Goal: Task Accomplishment & Management: Use online tool/utility

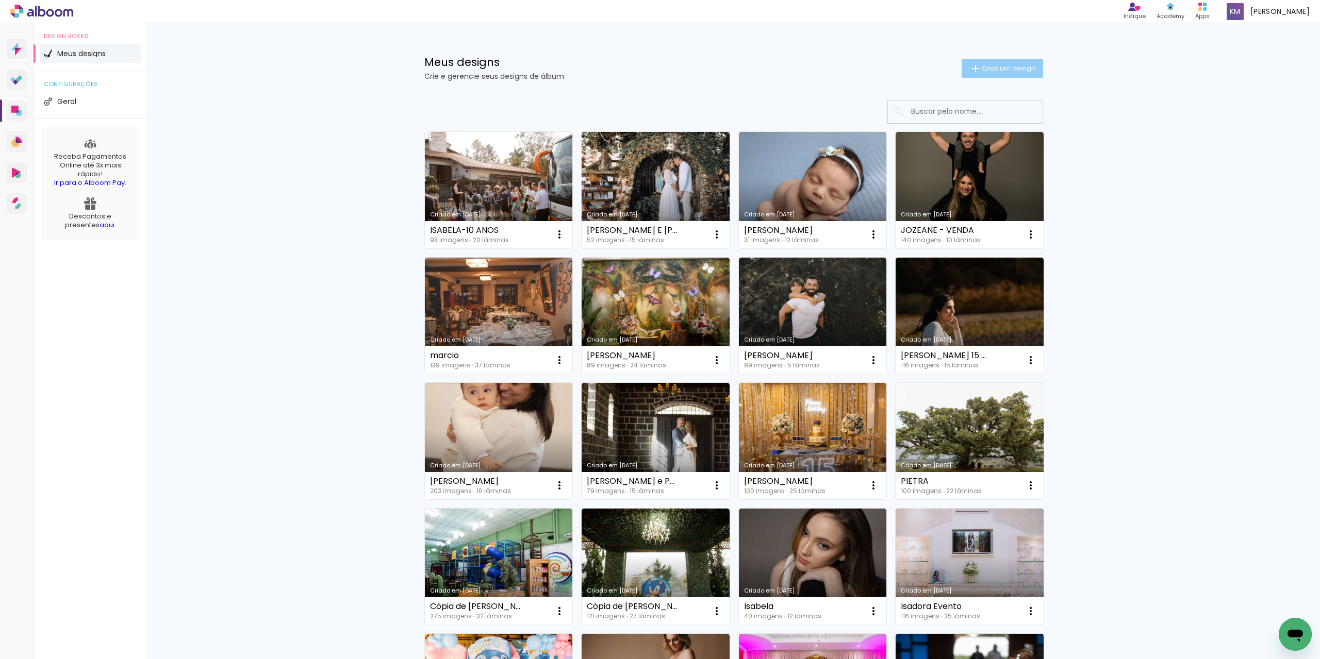
click at [1011, 72] on span "Criar um design" at bounding box center [1009, 68] width 54 height 7
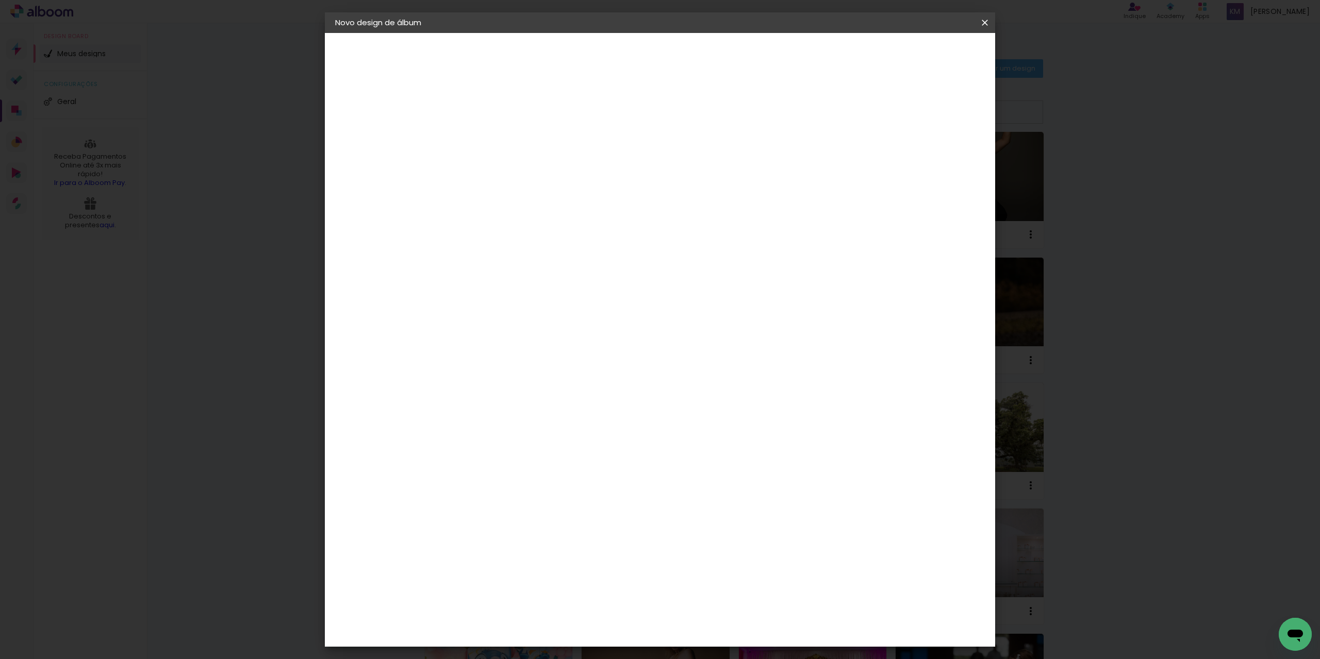
click at [504, 135] on input at bounding box center [504, 138] width 0 height 16
type input "g"
type input "Giovana - 9 anos"
type paper-input "Giovana - 9 anos"
click at [0, 0] on slot "Avançar" at bounding box center [0, 0] width 0 height 0
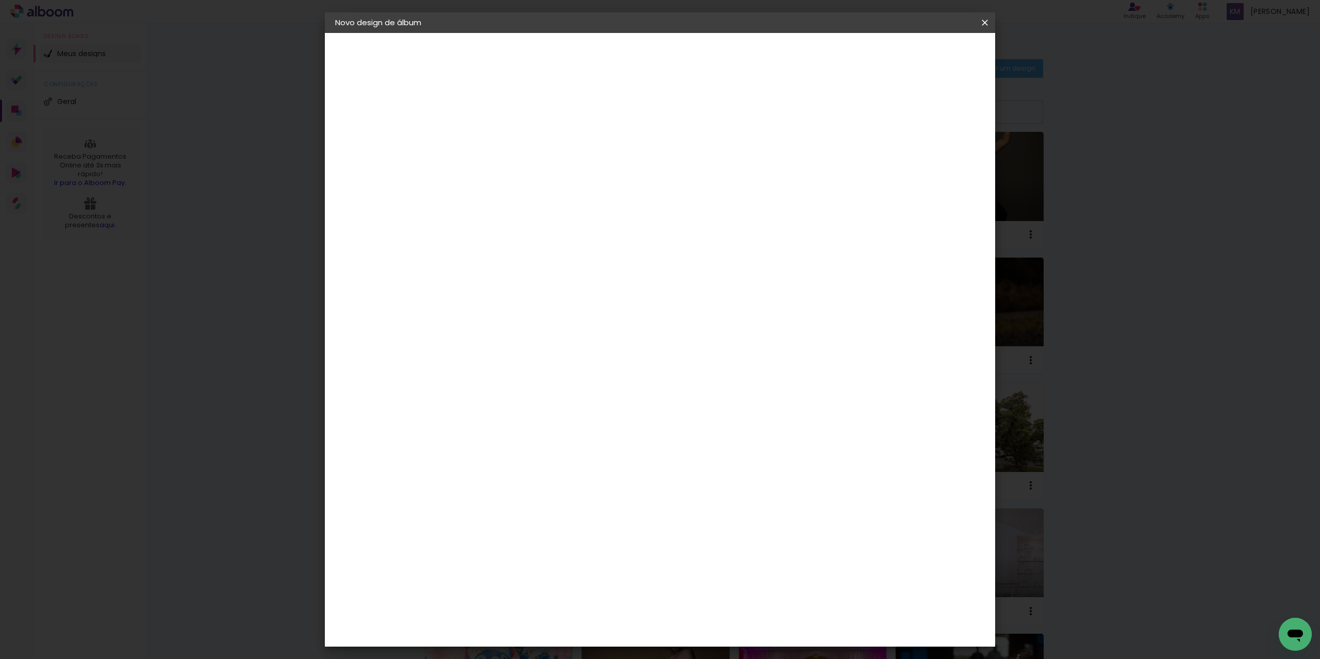
click at [509, 192] on input at bounding box center [530, 196] width 104 height 13
type input "sc"
type paper-input "sc"
click at [531, 275] on div "Schlosser" at bounding box center [516, 271] width 39 height 8
click at [0, 0] on slot "Avançar" at bounding box center [0, 0] width 0 height 0
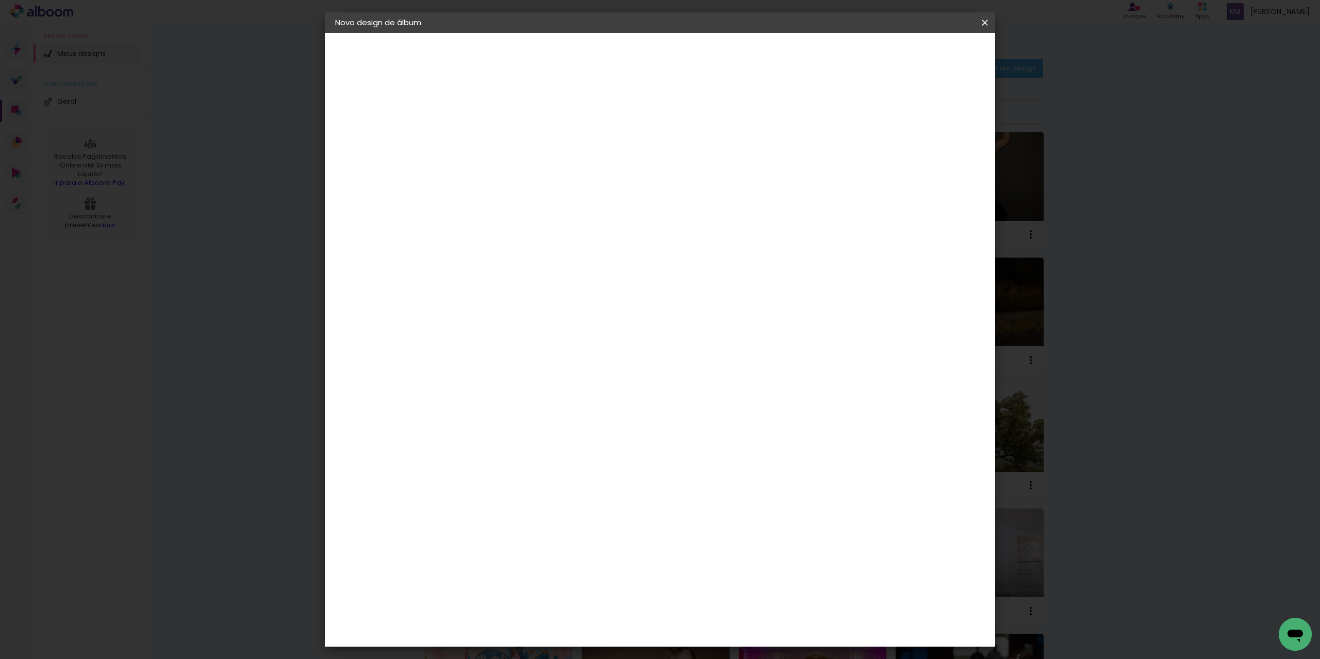
click at [573, 561] on span "30 × 30" at bounding box center [549, 574] width 48 height 27
click at [0, 0] on slot "Avançar" at bounding box center [0, 0] width 0 height 0
click at [920, 53] on span "Iniciar design" at bounding box center [896, 54] width 47 height 7
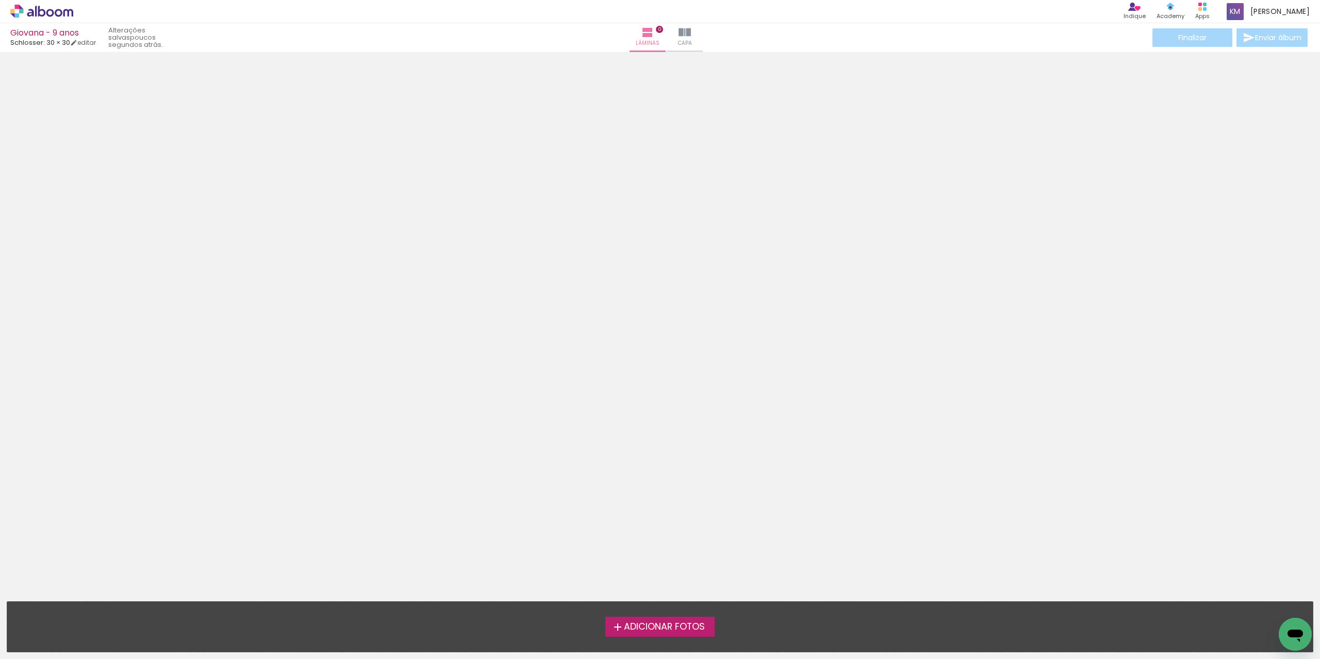
click at [653, 635] on label "Adicionar Fotos" at bounding box center [660, 627] width 110 height 20
click at [0, 0] on input "file" at bounding box center [0, 0] width 0 height 0
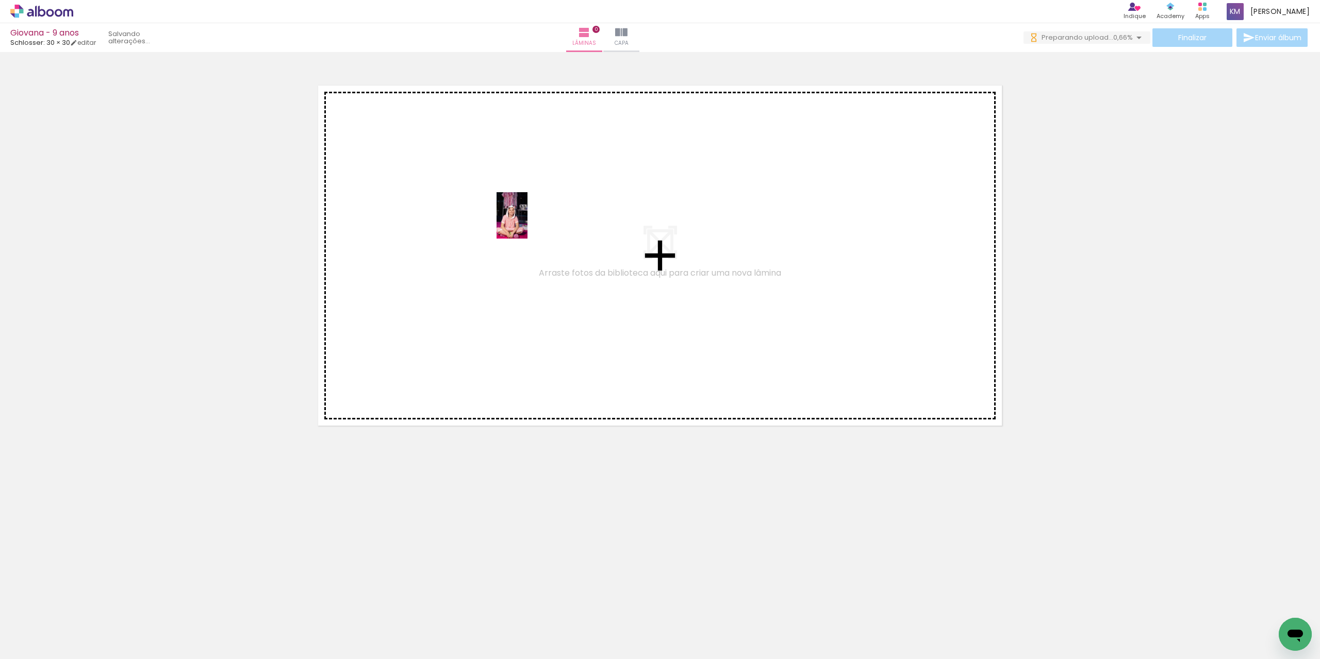
drag, startPoint x: 511, startPoint y: 646, endPoint x: 527, endPoint y: 223, distance: 423.1
click at [527, 223] on quentale-workspace at bounding box center [660, 329] width 1320 height 659
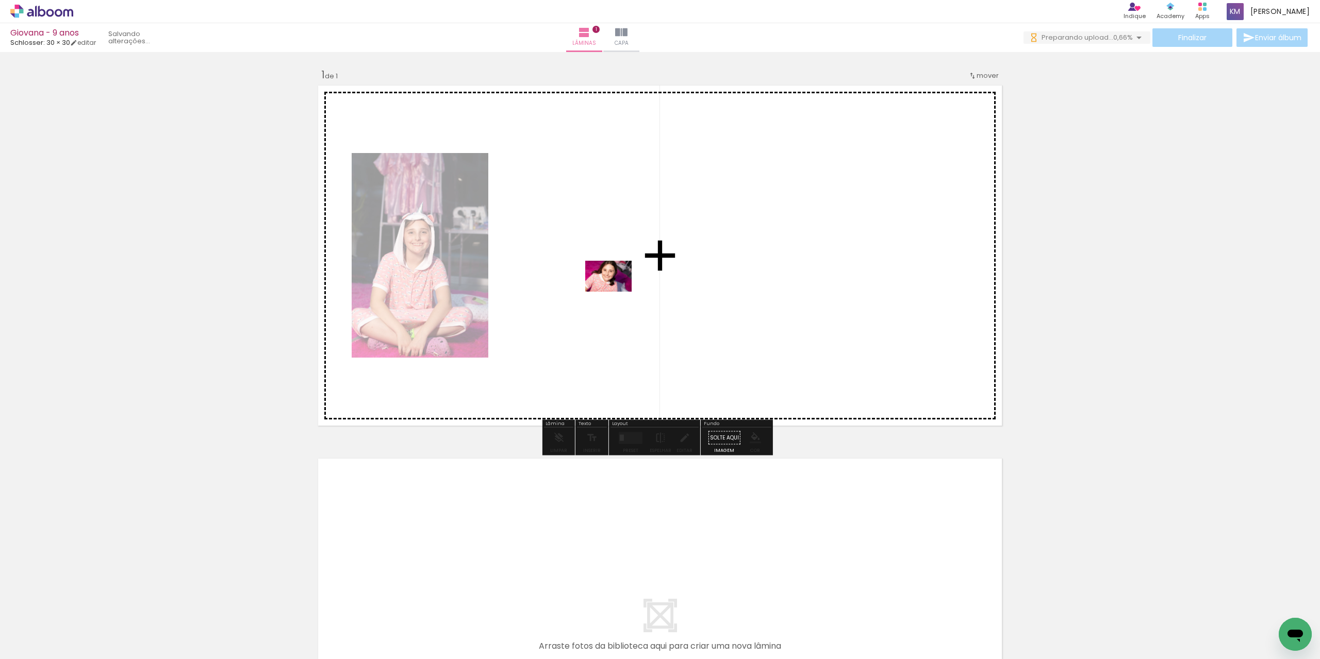
drag, startPoint x: 681, startPoint y: 575, endPoint x: 616, endPoint y: 292, distance: 290.9
click at [616, 292] on quentale-workspace at bounding box center [660, 329] width 1320 height 659
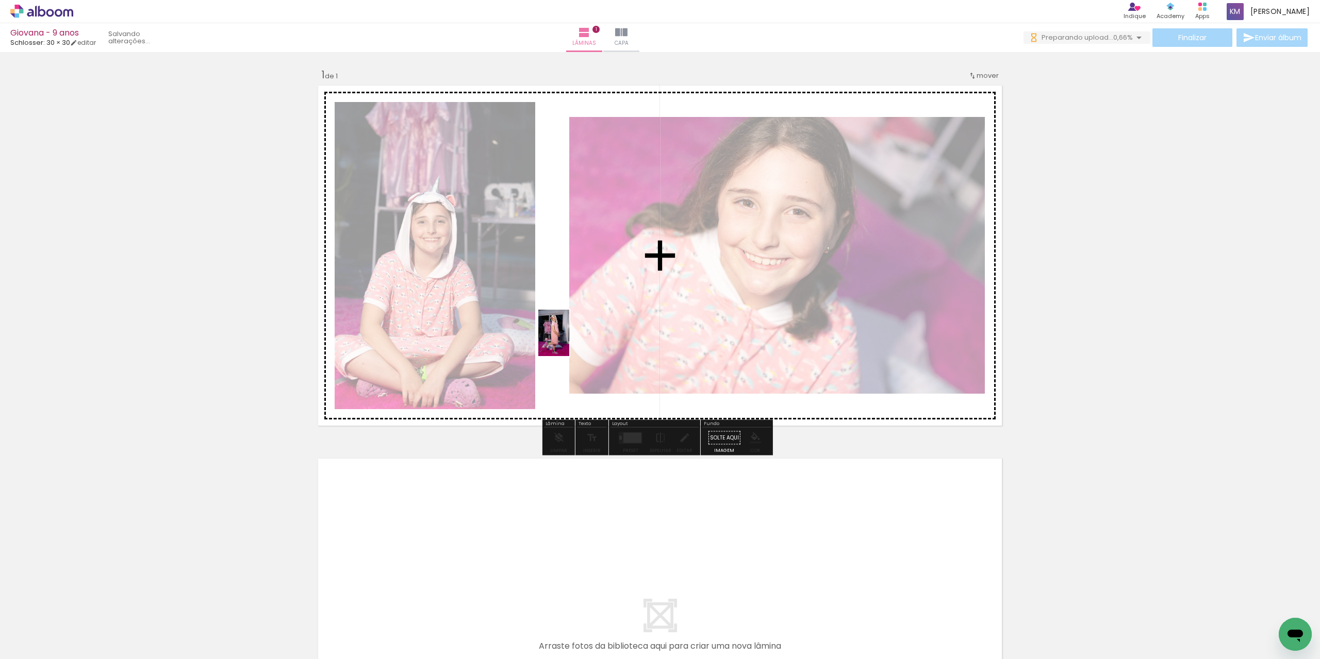
drag, startPoint x: 749, startPoint y: 641, endPoint x: 569, endPoint y: 341, distance: 350.3
click at [569, 341] on quentale-workspace at bounding box center [660, 329] width 1320 height 659
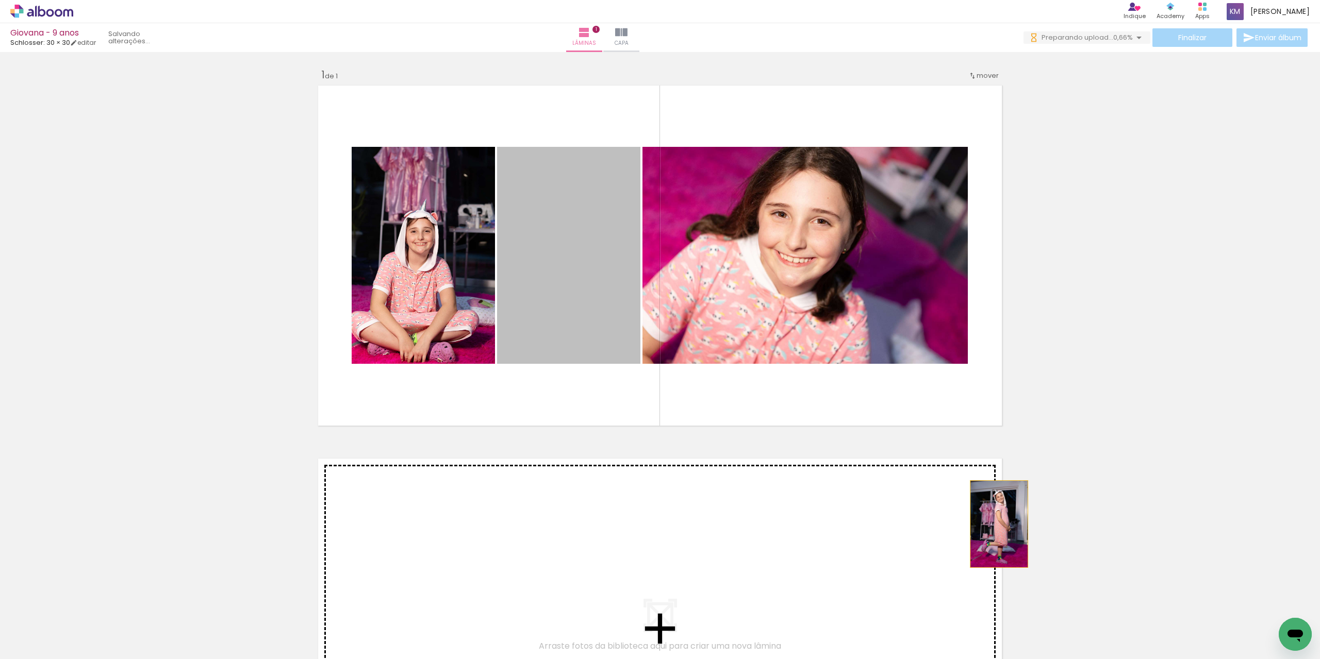
drag, startPoint x: 563, startPoint y: 329, endPoint x: 995, endPoint y: 524, distance: 473.7
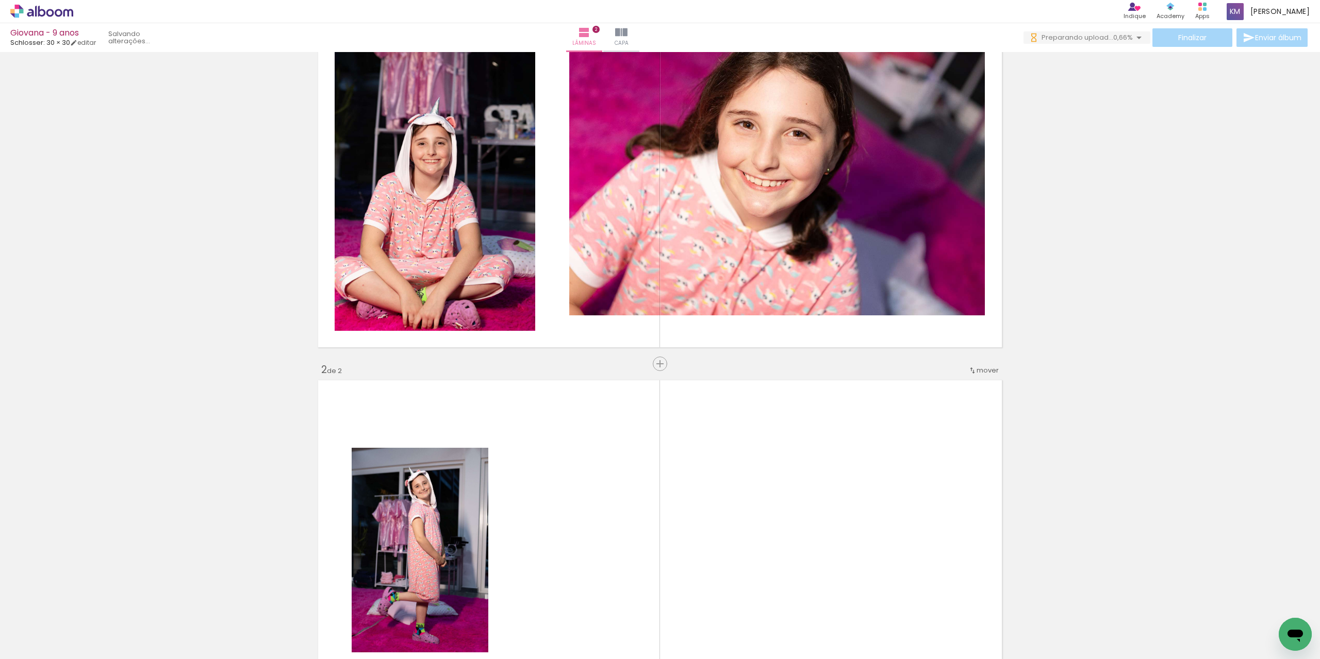
scroll to position [48, 0]
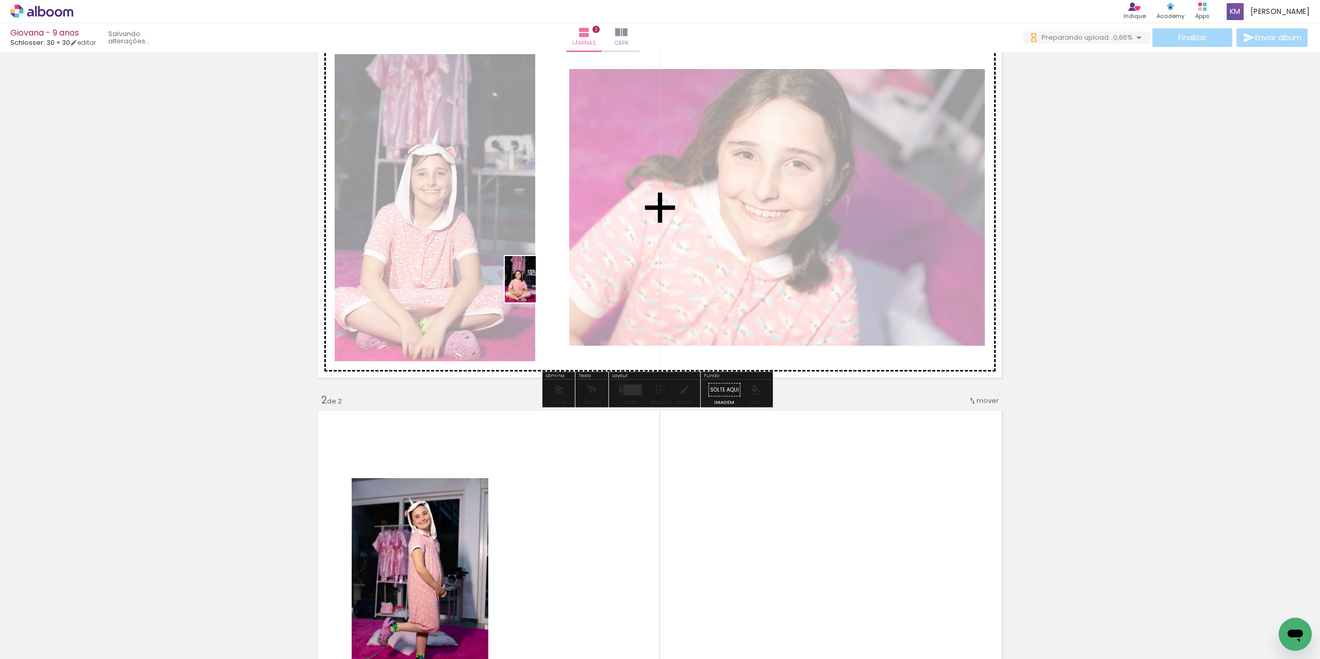
drag, startPoint x: 563, startPoint y: 630, endPoint x: 536, endPoint y: 287, distance: 344.9
click at [536, 287] on quentale-workspace at bounding box center [660, 329] width 1320 height 659
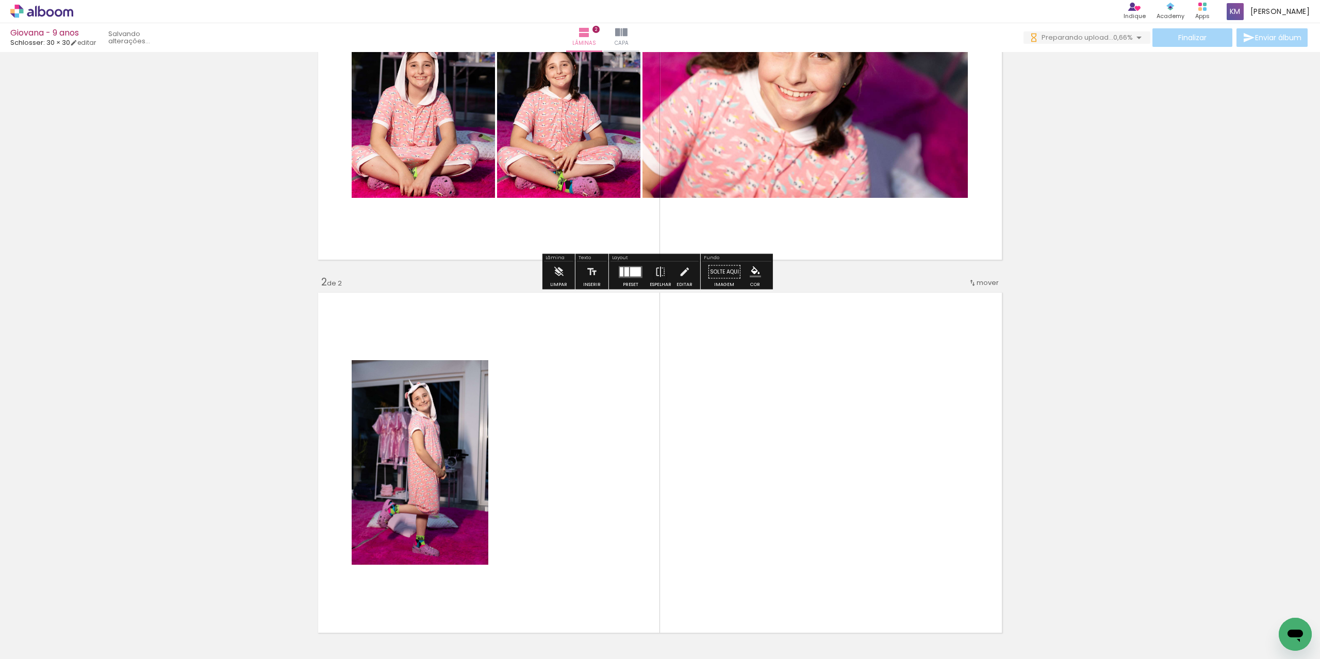
scroll to position [203, 0]
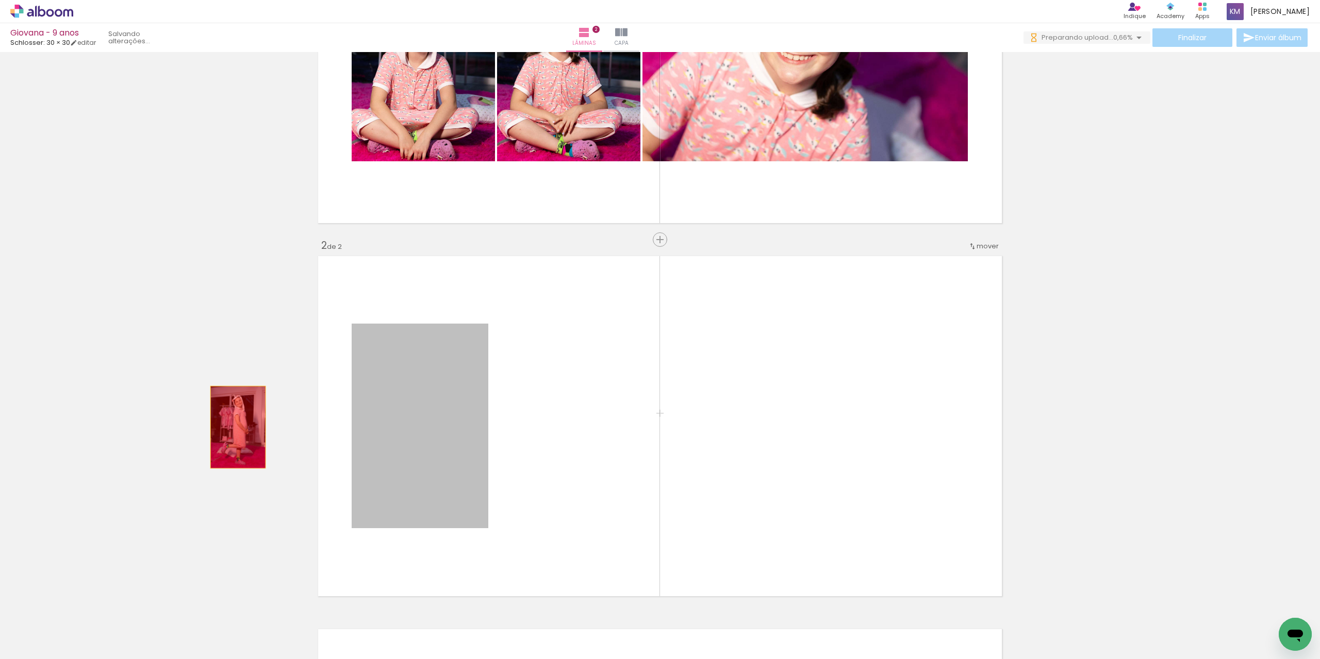
drag, startPoint x: 358, startPoint y: 418, endPoint x: 234, endPoint y: 428, distance: 125.2
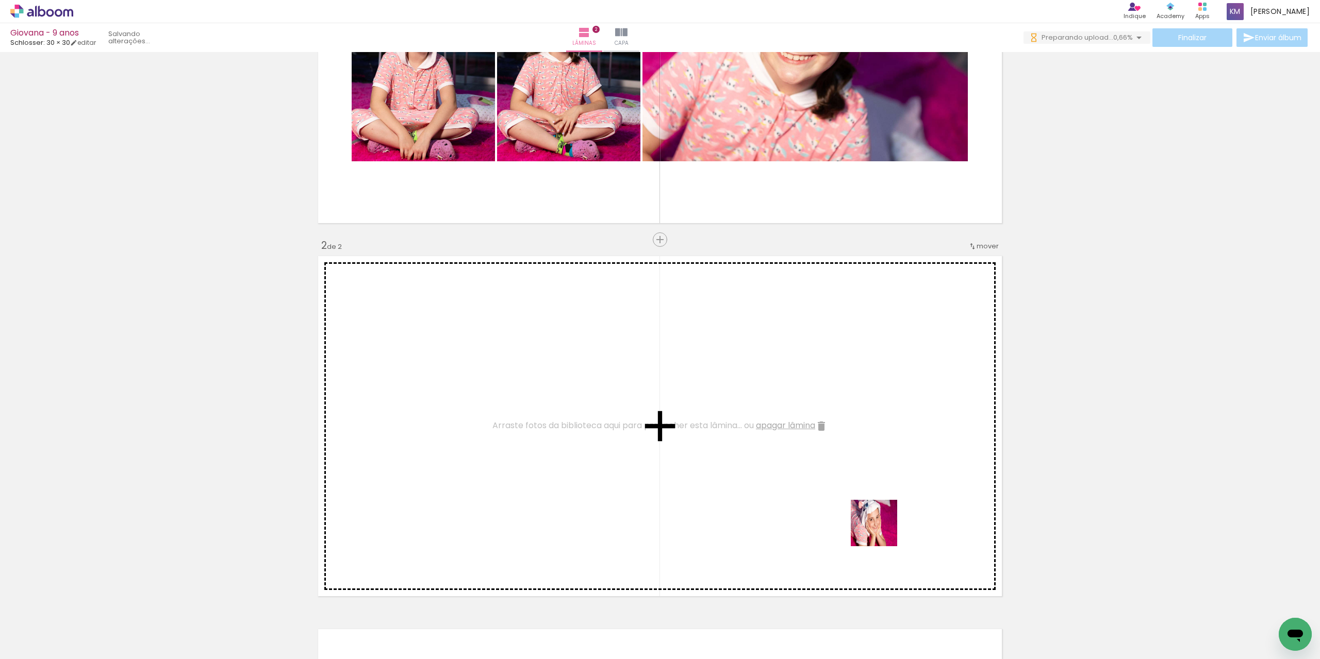
drag, startPoint x: 903, startPoint y: 635, endPoint x: 878, endPoint y: 512, distance: 125.2
click at [878, 512] on quentale-workspace at bounding box center [660, 329] width 1320 height 659
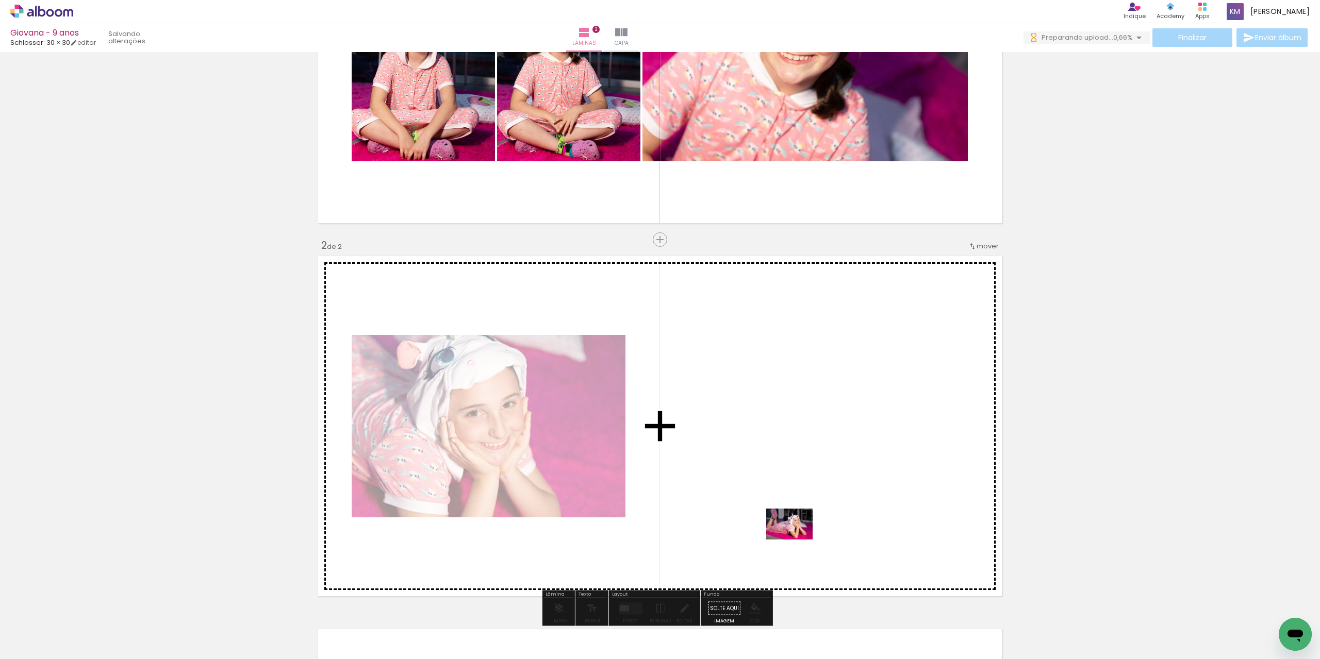
drag, startPoint x: 857, startPoint y: 642, endPoint x: 797, endPoint y: 540, distance: 118.3
click at [797, 540] on quentale-workspace at bounding box center [660, 329] width 1320 height 659
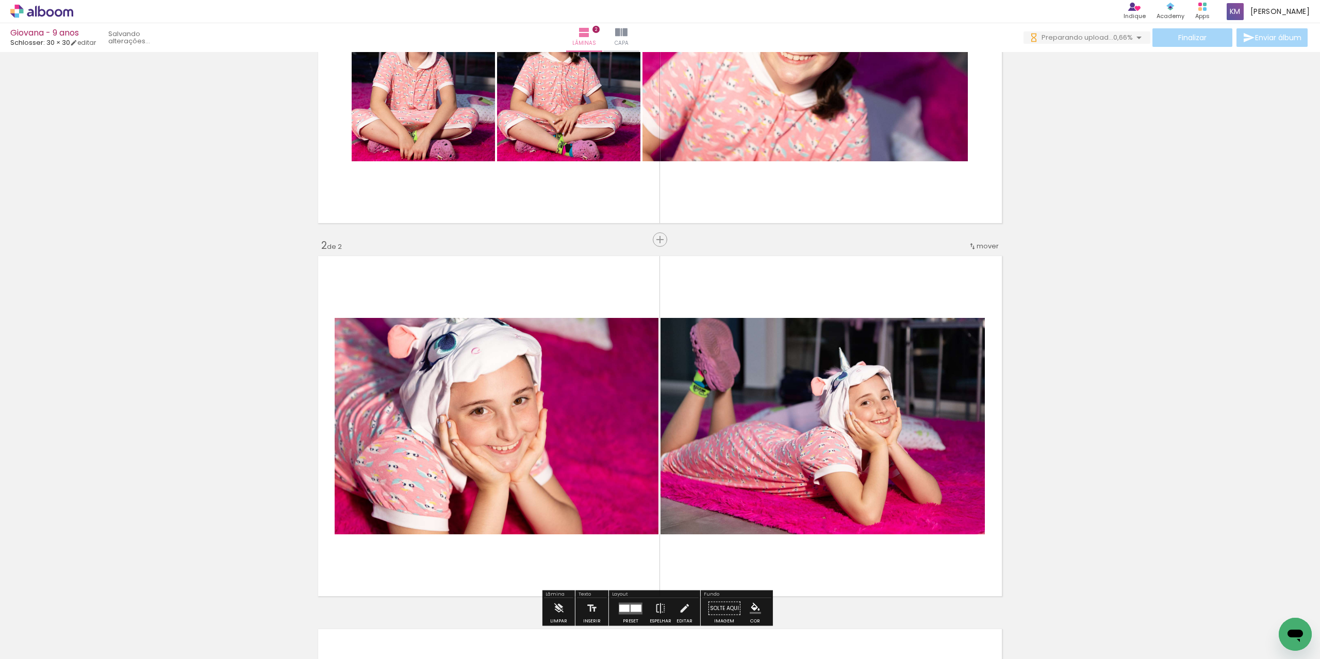
scroll to position [306, 0]
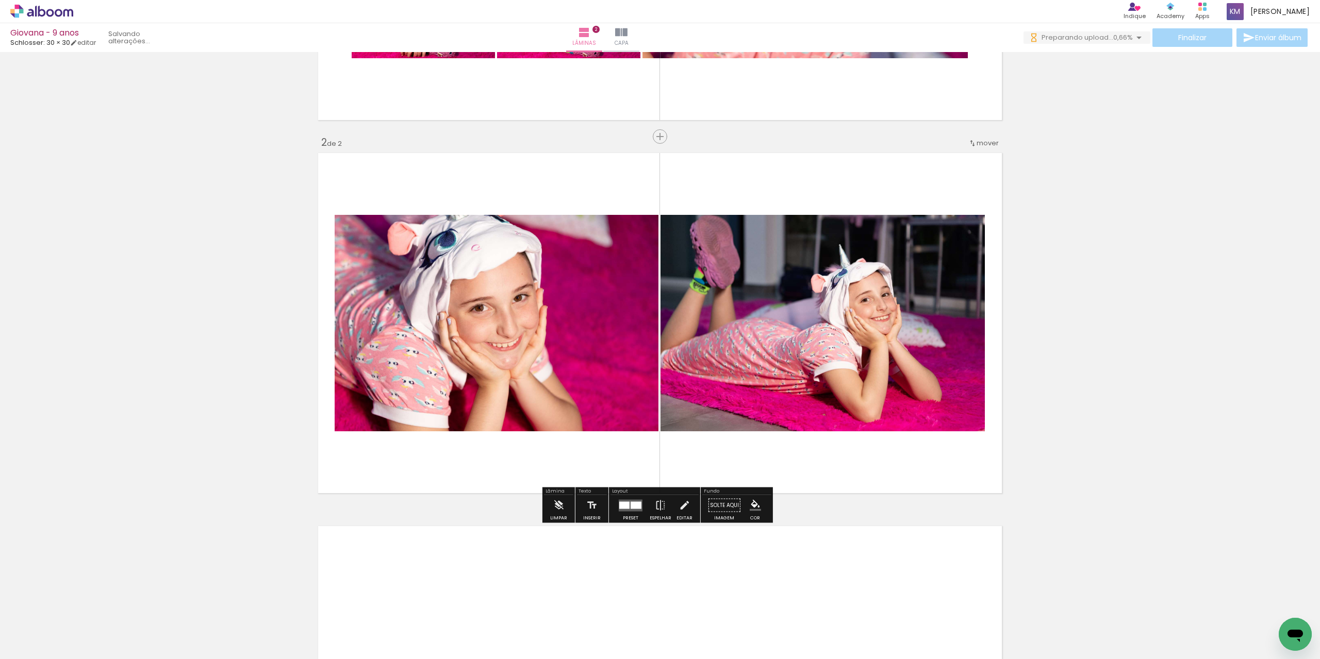
click at [631, 516] on div at bounding box center [631, 505] width 28 height 21
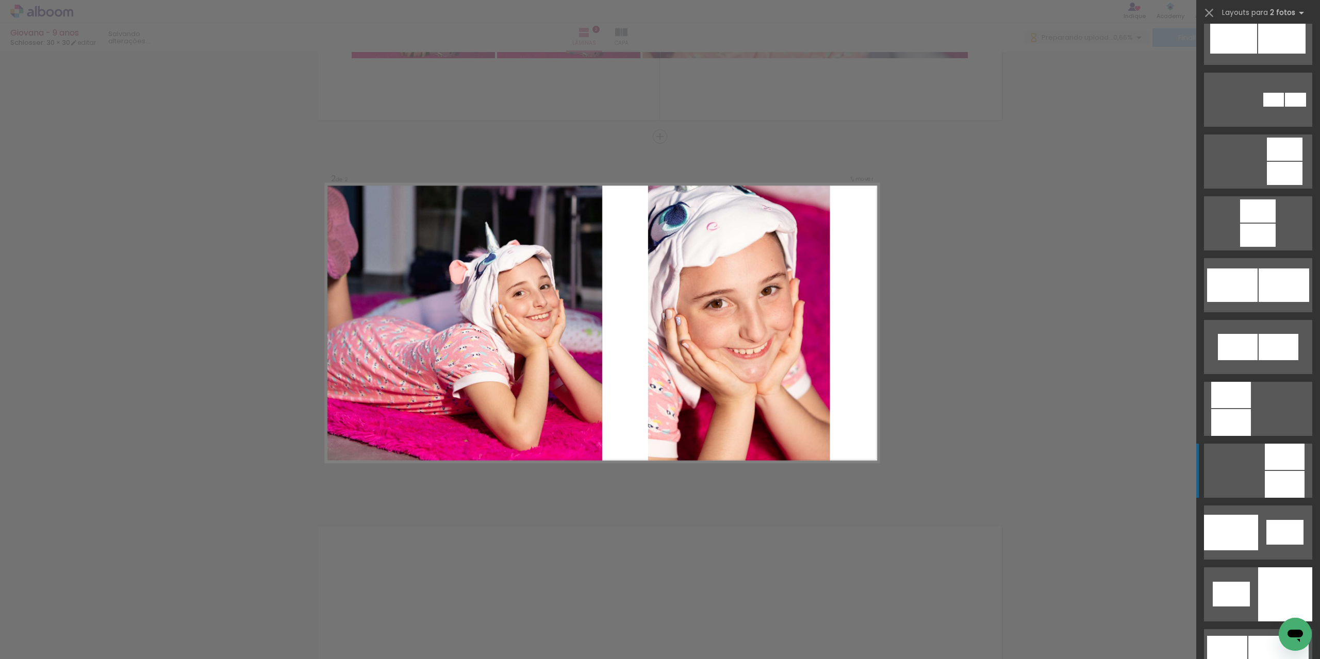
scroll to position [1083, 0]
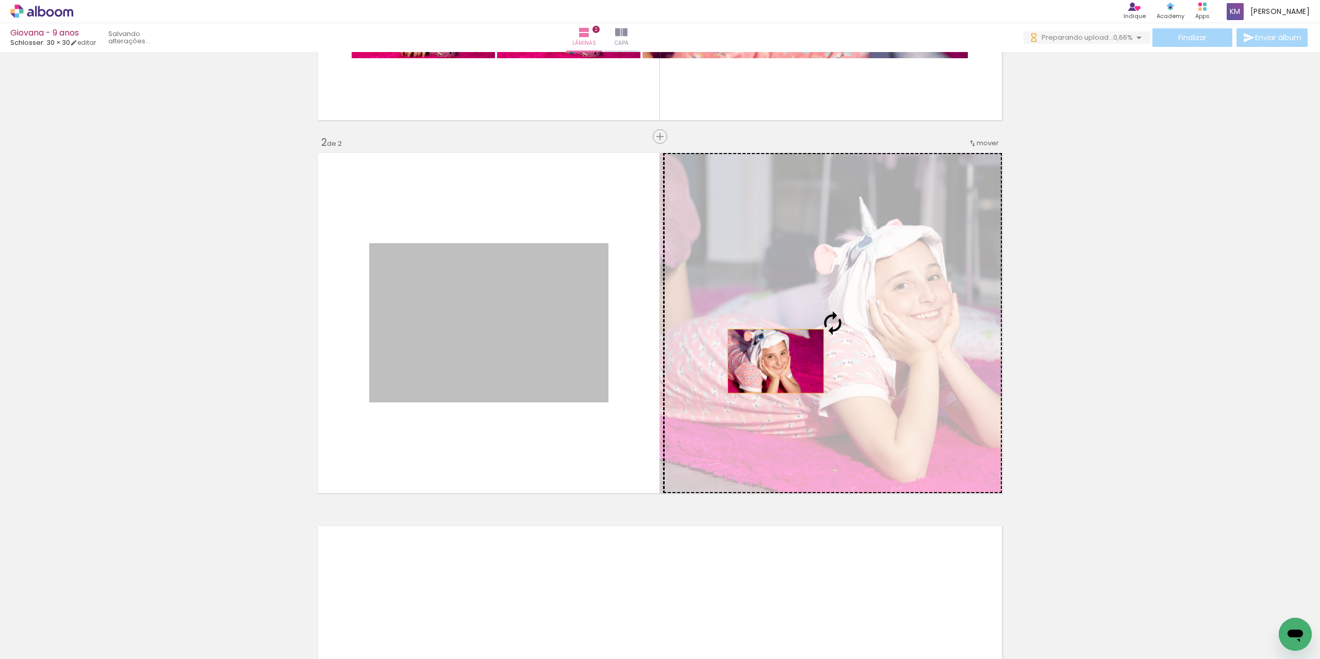
drag, startPoint x: 684, startPoint y: 356, endPoint x: 779, endPoint y: 362, distance: 95.5
click at [0, 0] on slot at bounding box center [0, 0] width 0 height 0
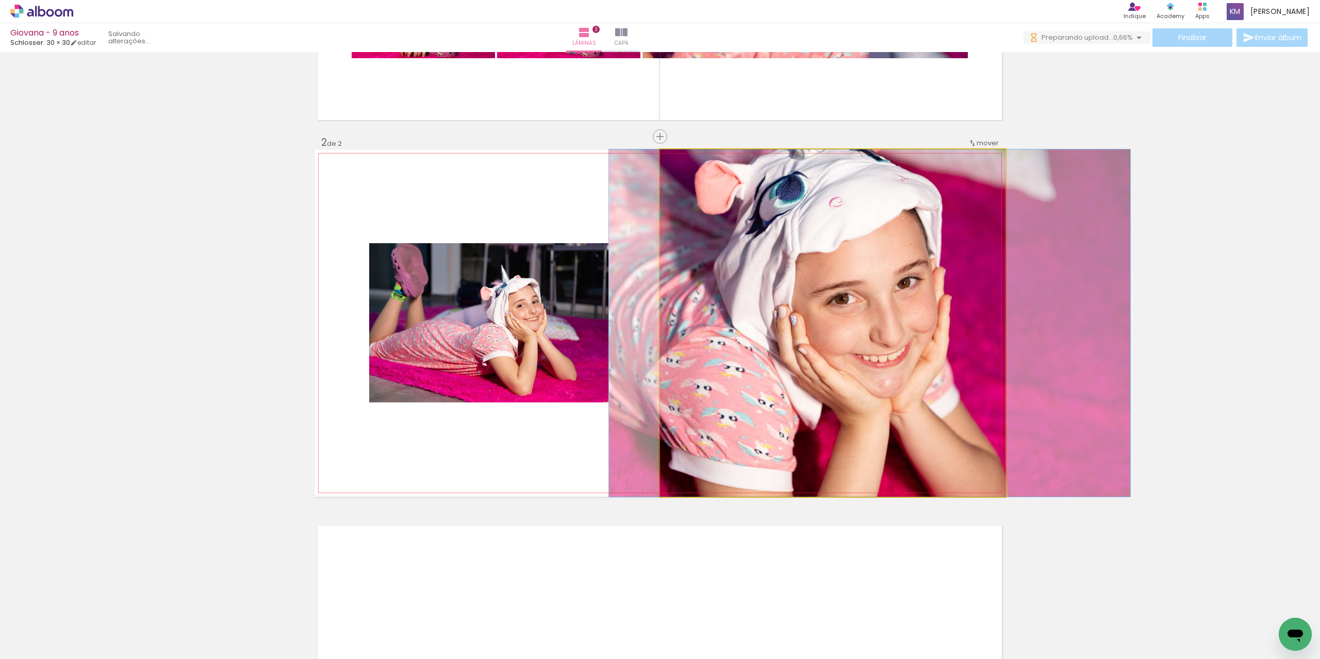
drag, startPoint x: 767, startPoint y: 322, endPoint x: 804, endPoint y: 323, distance: 37.2
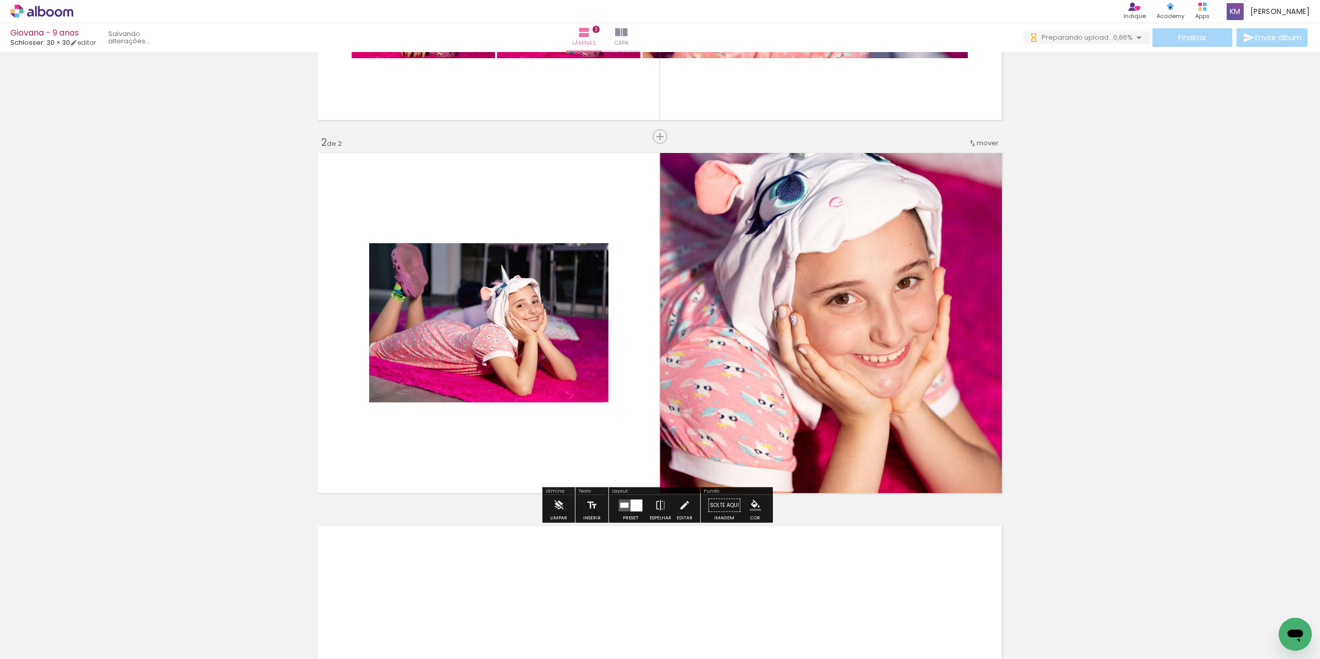
click at [1036, 394] on div "Inserir lâmina 1 de 2 Inserir lâmina 2 de 2" at bounding box center [660, 310] width 1320 height 1120
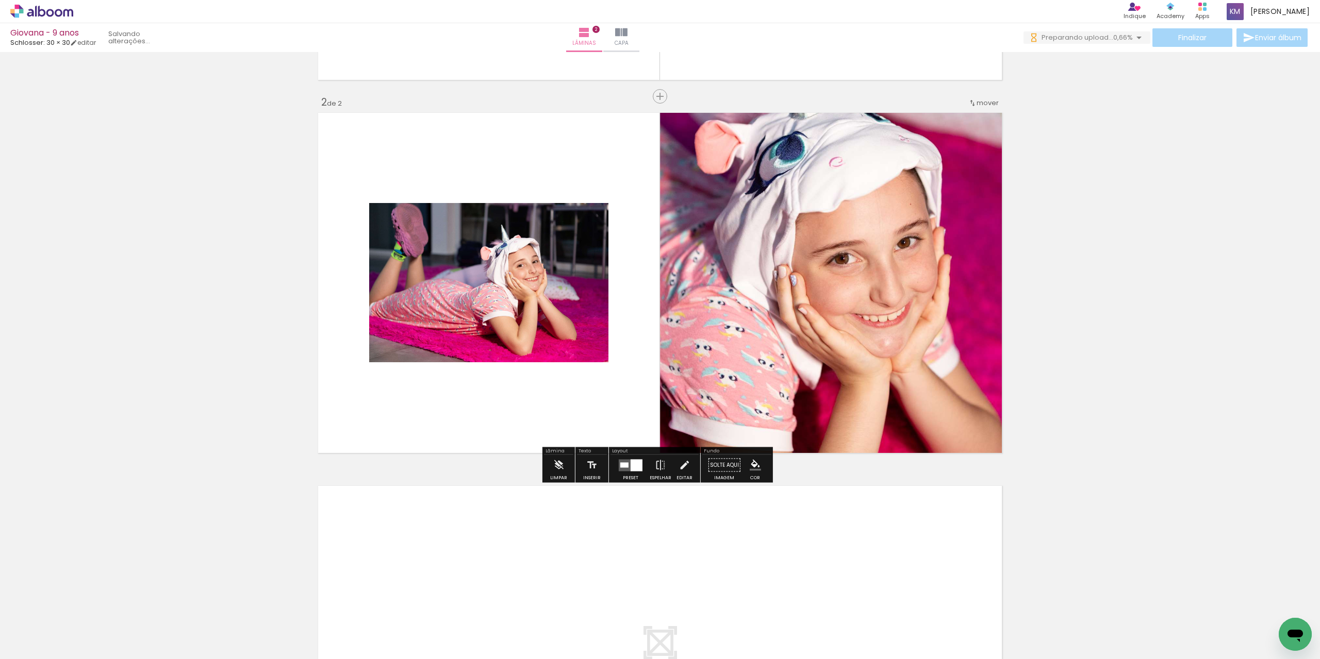
scroll to position [512, 0]
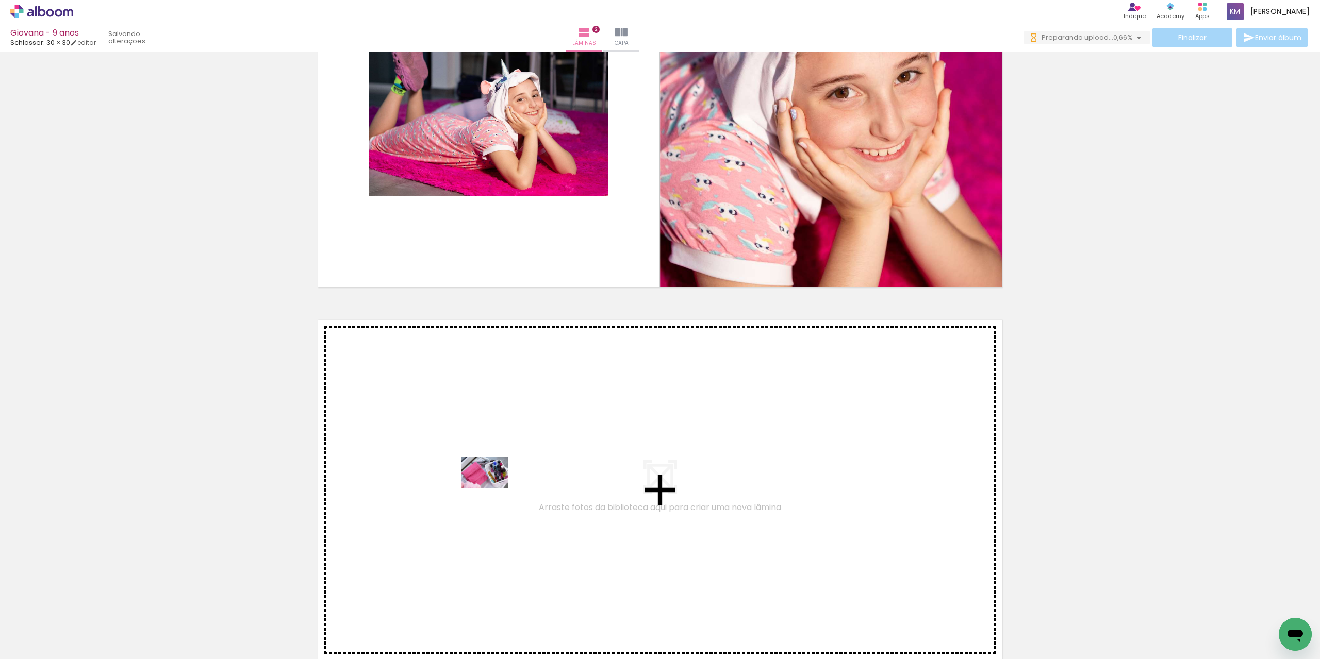
drag, startPoint x: 221, startPoint y: 570, endPoint x: 492, endPoint y: 488, distance: 283.1
click at [492, 488] on quentale-workspace at bounding box center [660, 329] width 1320 height 659
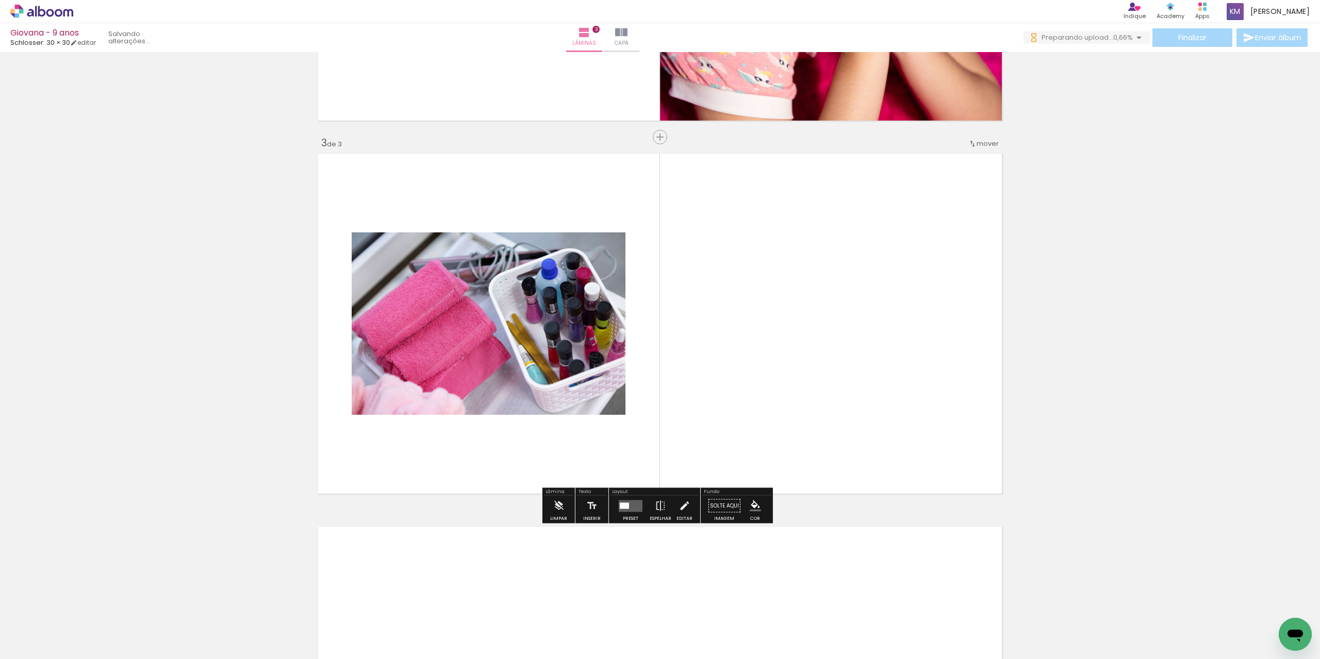
scroll to position [679, 0]
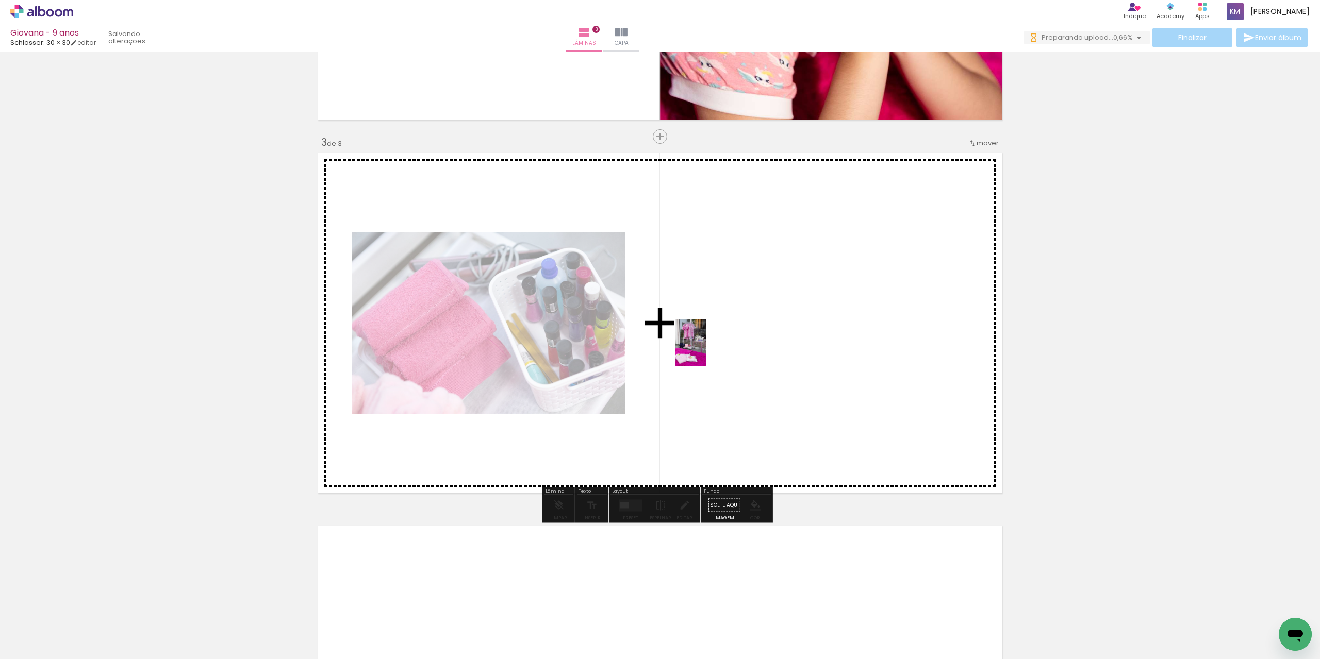
drag, startPoint x: 180, startPoint y: 642, endPoint x: 706, endPoint y: 351, distance: 600.7
click at [706, 351] on quentale-workspace at bounding box center [660, 329] width 1320 height 659
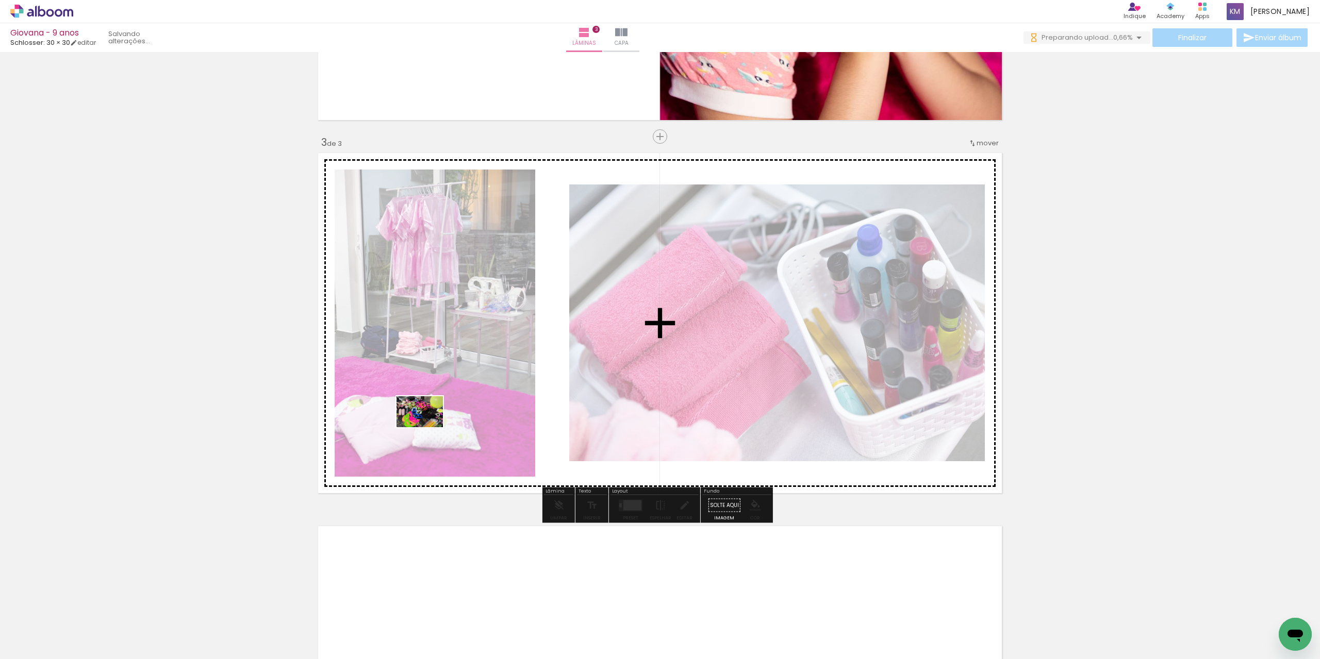
drag, startPoint x: 320, startPoint y: 558, endPoint x: 427, endPoint y: 427, distance: 168.9
click at [427, 427] on quentale-workspace at bounding box center [660, 329] width 1320 height 659
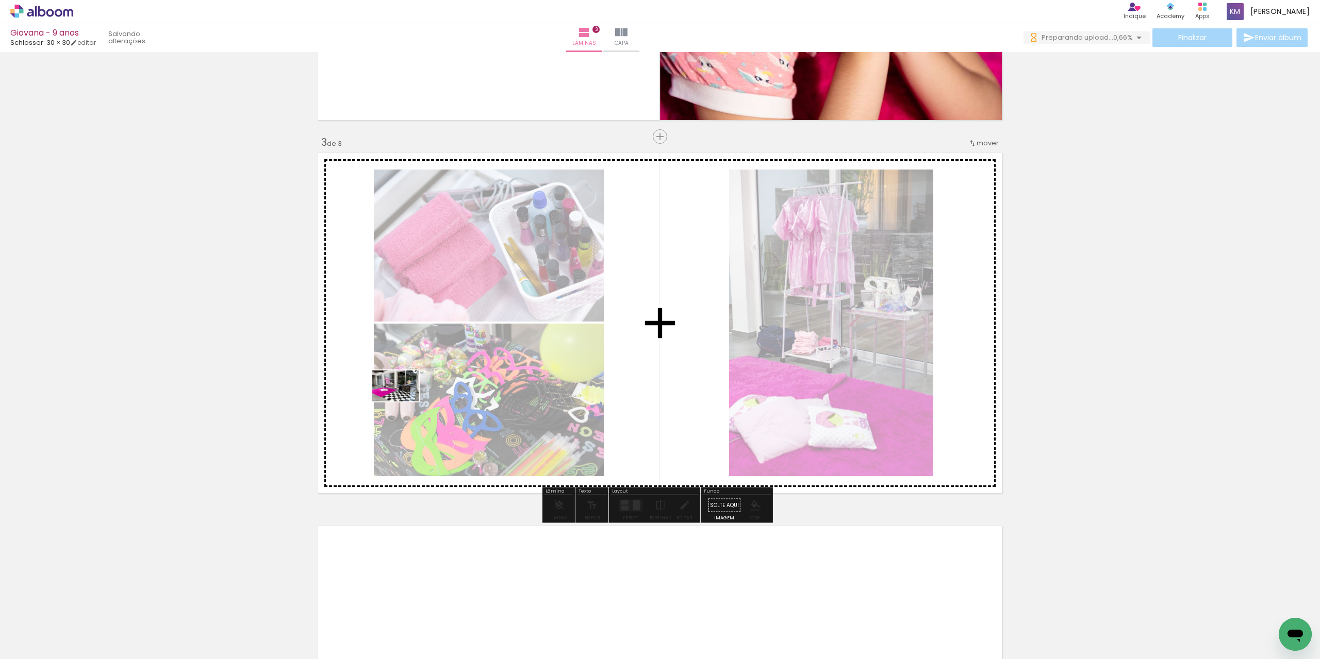
drag, startPoint x: 295, startPoint y: 617, endPoint x: 403, endPoint y: 402, distance: 240.9
click at [403, 402] on quentale-workspace at bounding box center [660, 329] width 1320 height 659
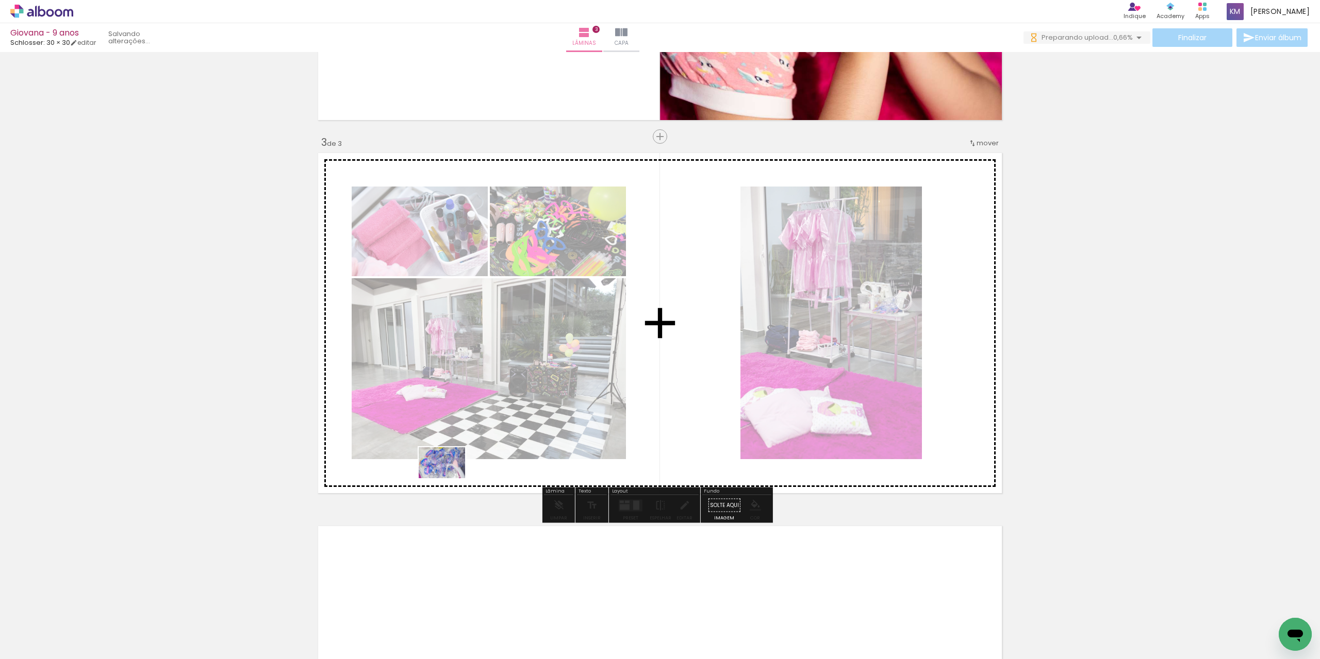
drag, startPoint x: 338, startPoint y: 623, endPoint x: 373, endPoint y: 645, distance: 41.0
click at [467, 448] on quentale-workspace at bounding box center [660, 329] width 1320 height 659
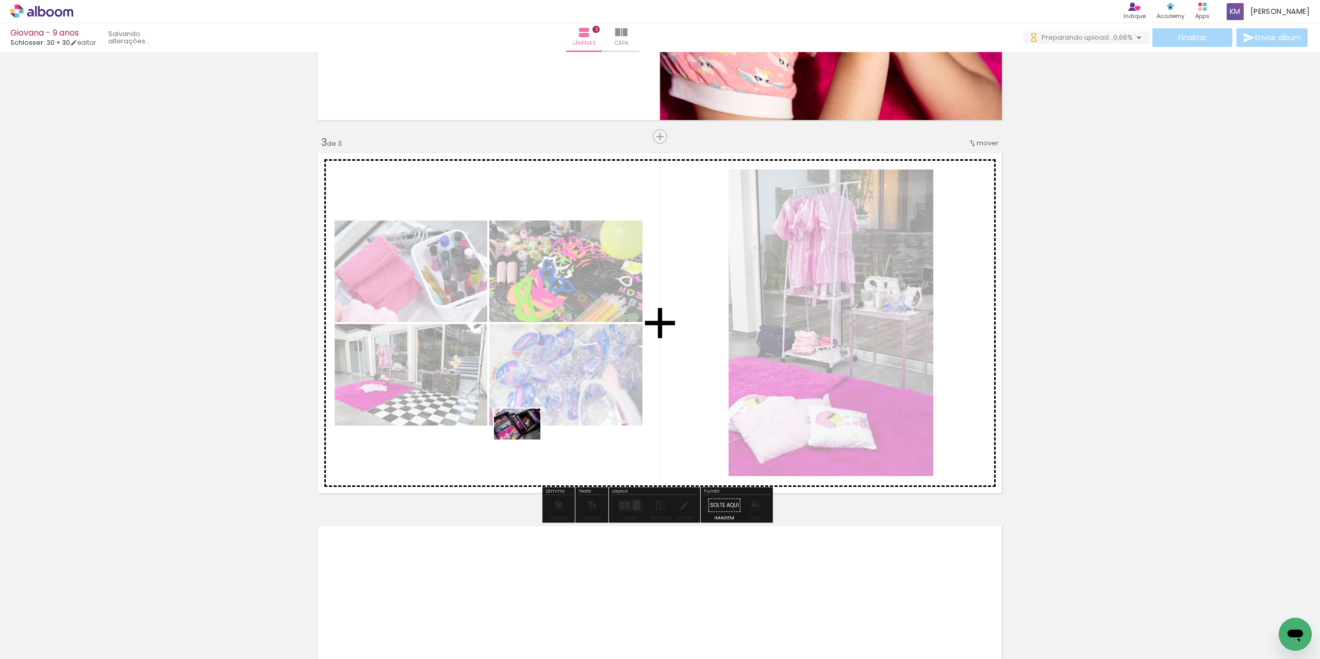
drag, startPoint x: 424, startPoint y: 595, endPoint x: 525, endPoint y: 440, distance: 185.6
click at [525, 440] on quentale-workspace at bounding box center [660, 329] width 1320 height 659
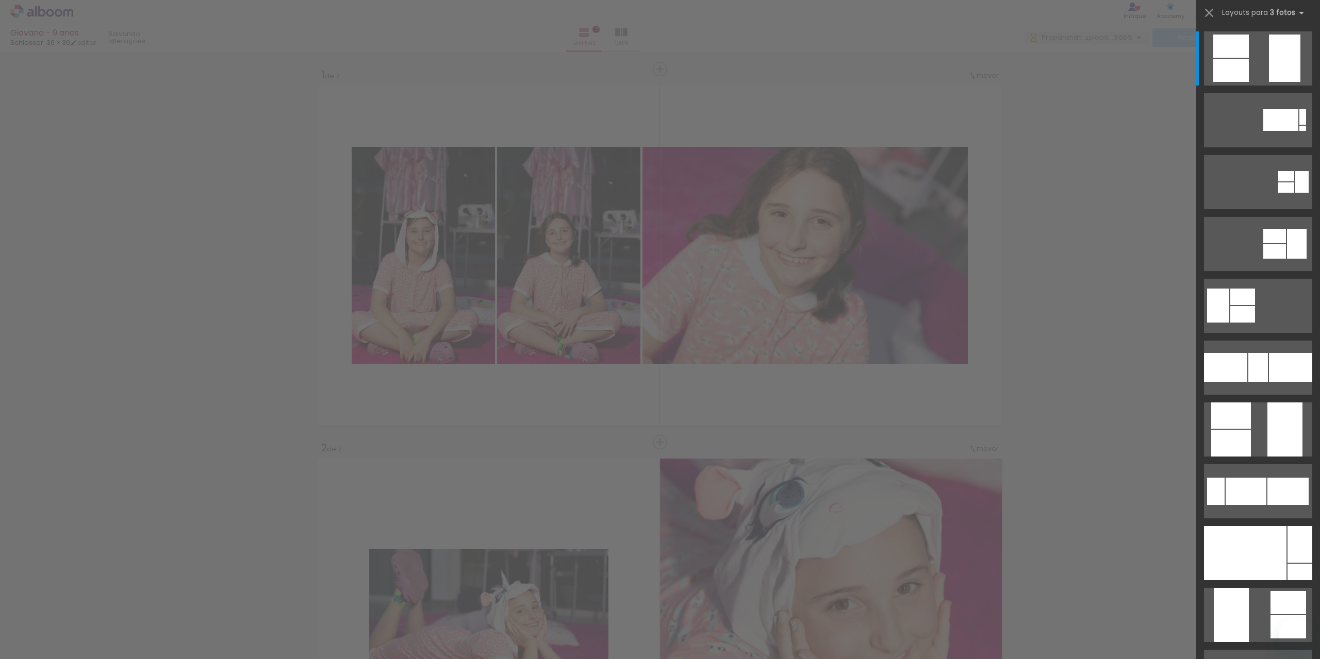
click at [1299, 131] on div at bounding box center [1302, 128] width 7 height 5
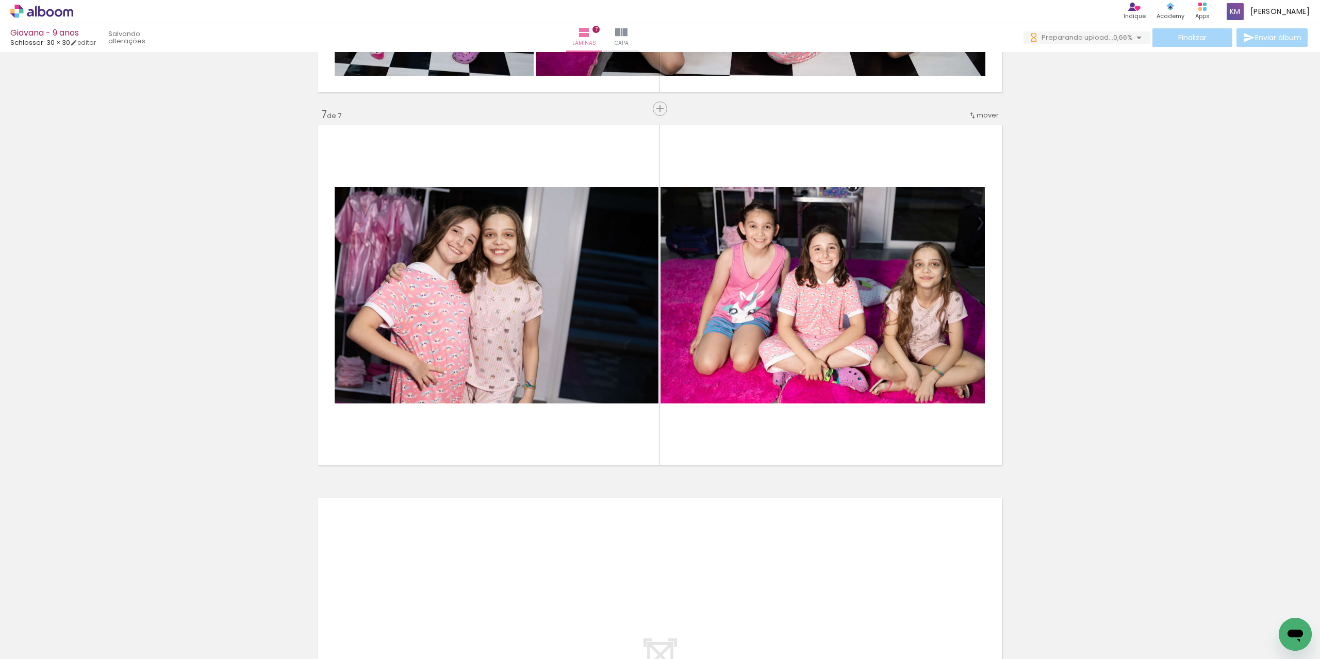
scroll to position [2186, 0]
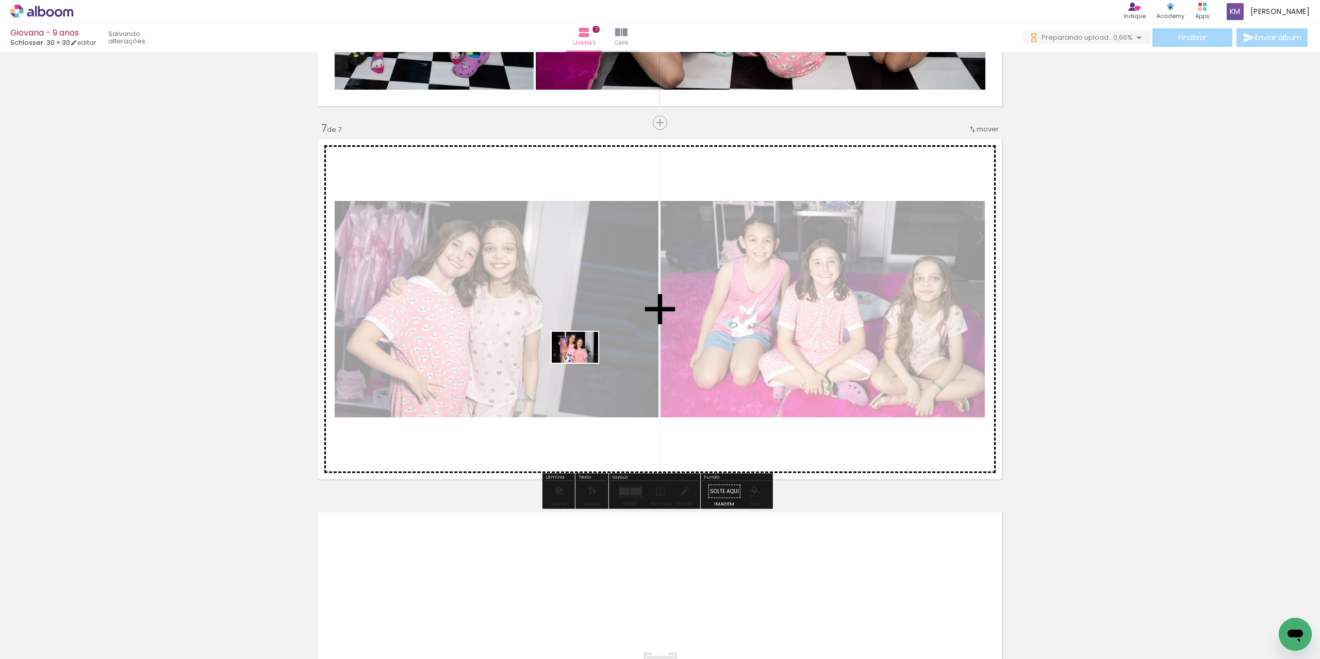
drag, startPoint x: 575, startPoint y: 635, endPoint x: 583, endPoint y: 363, distance: 271.8
click at [583, 363] on quentale-workspace at bounding box center [660, 329] width 1320 height 659
